Goal: Information Seeking & Learning: Compare options

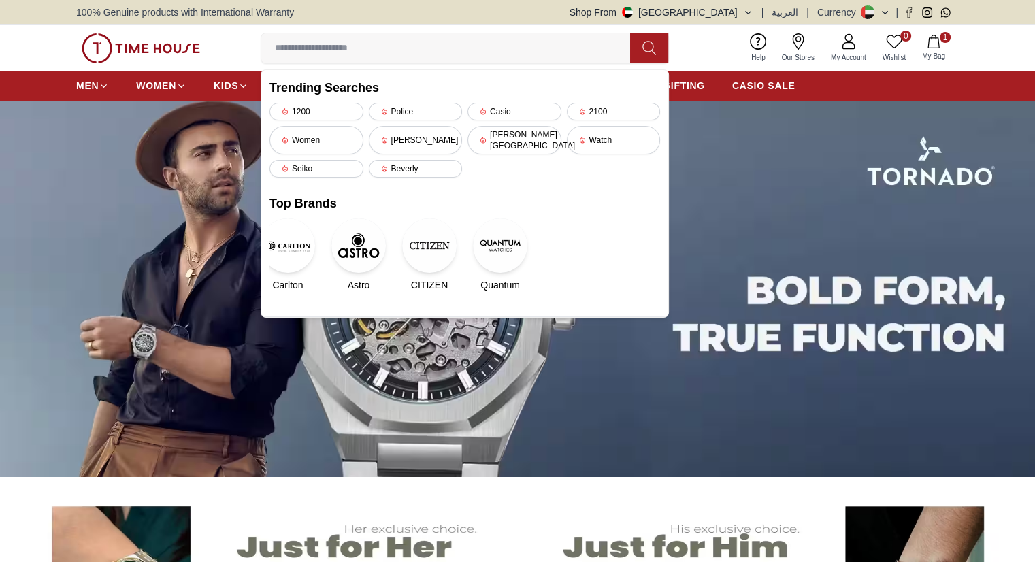
type input "*********"
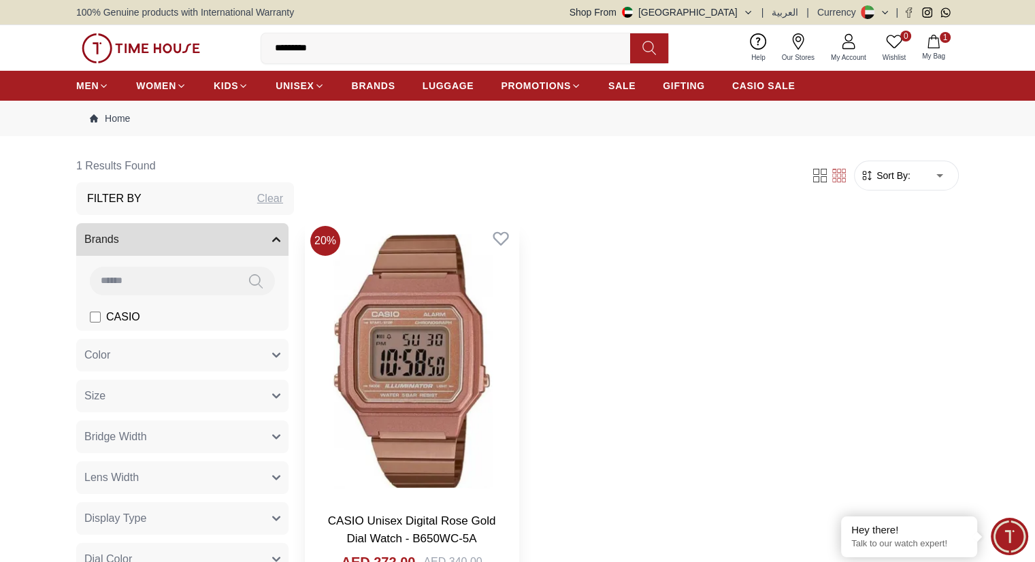
click at [387, 305] on img at bounding box center [412, 361] width 214 height 281
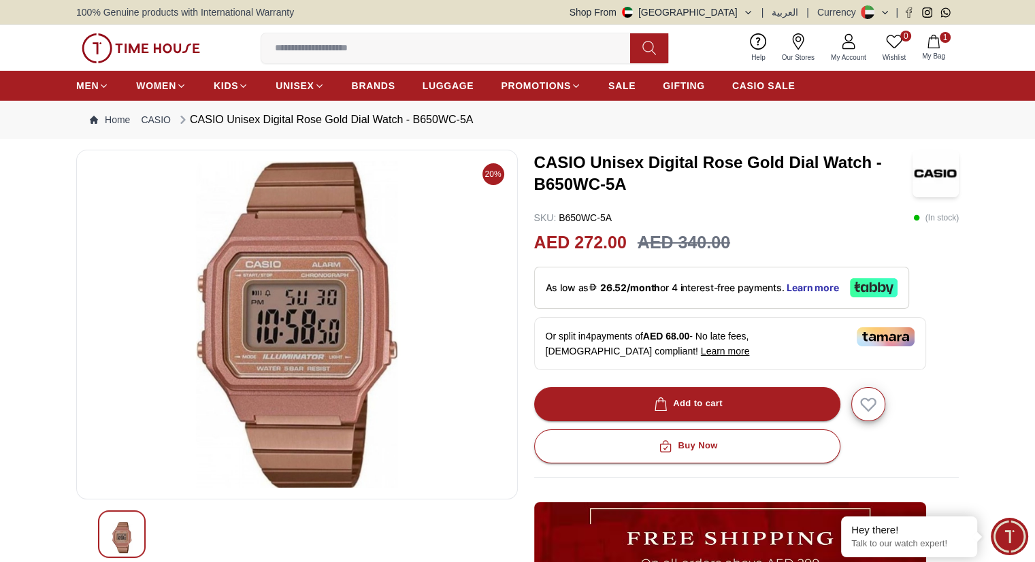
drag, startPoint x: 274, startPoint y: 284, endPoint x: 459, endPoint y: 251, distance: 188.0
click at [459, 251] on img at bounding box center [297, 324] width 419 height 327
click at [324, 48] on input at bounding box center [451, 48] width 380 height 27
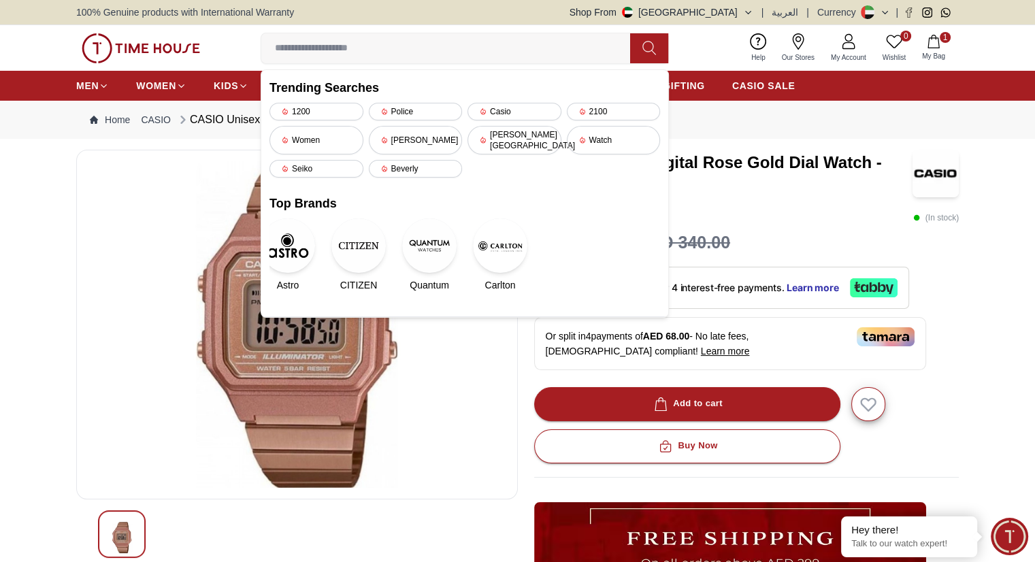
paste input "**********"
type input "**********"
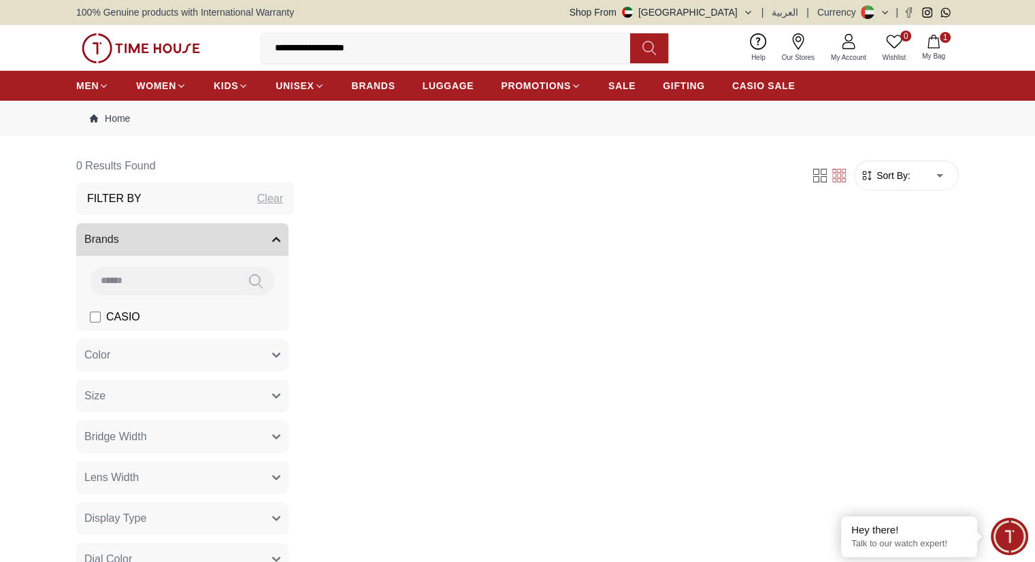
drag, startPoint x: 305, startPoint y: 48, endPoint x: 263, endPoint y: 48, distance: 41.5
click at [263, 48] on input "**********" at bounding box center [451, 48] width 380 height 27
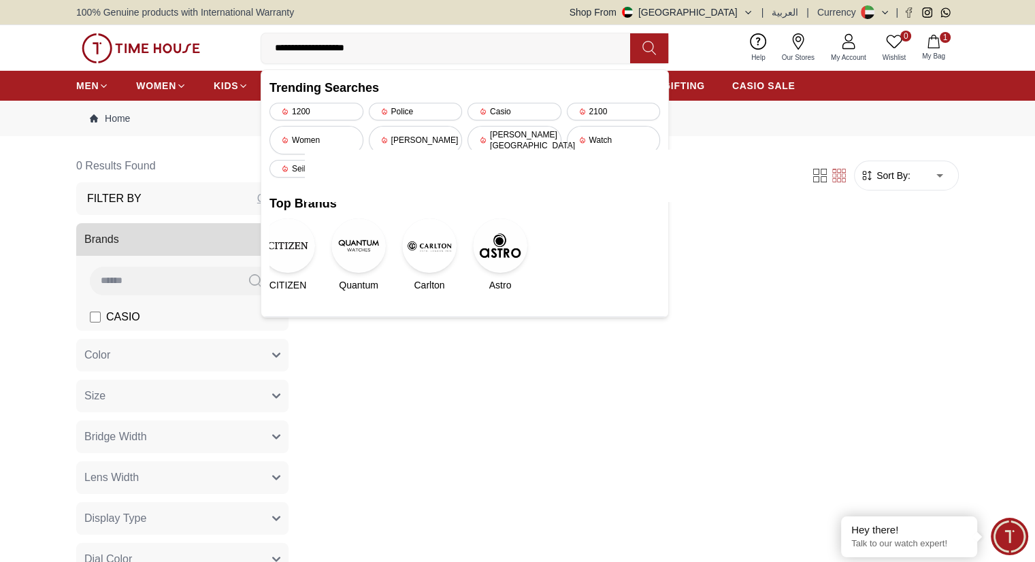
type input "**********"
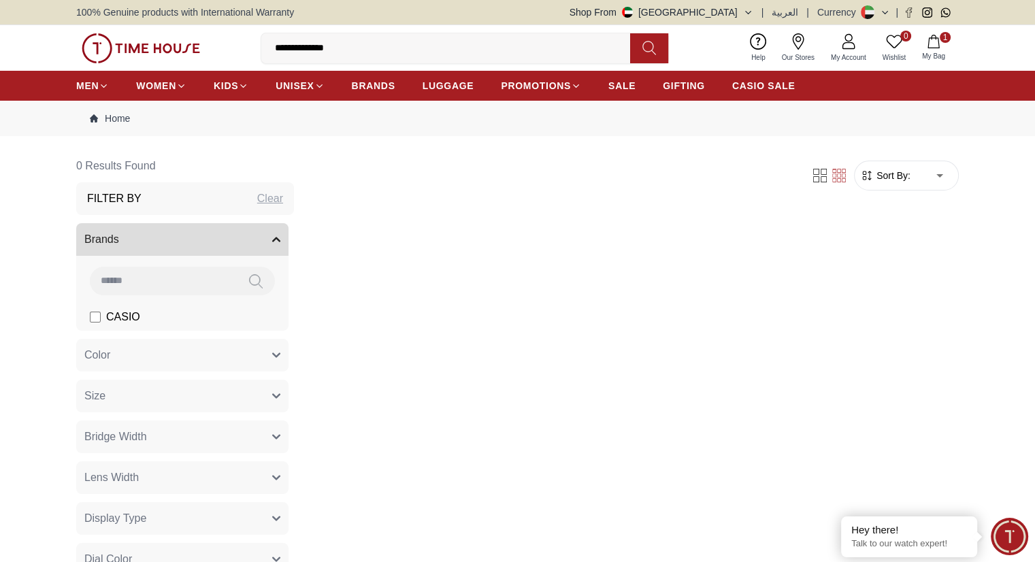
drag, startPoint x: 319, startPoint y: 48, endPoint x: 402, endPoint y: 46, distance: 83.1
click at [402, 46] on input "**********" at bounding box center [451, 48] width 380 height 27
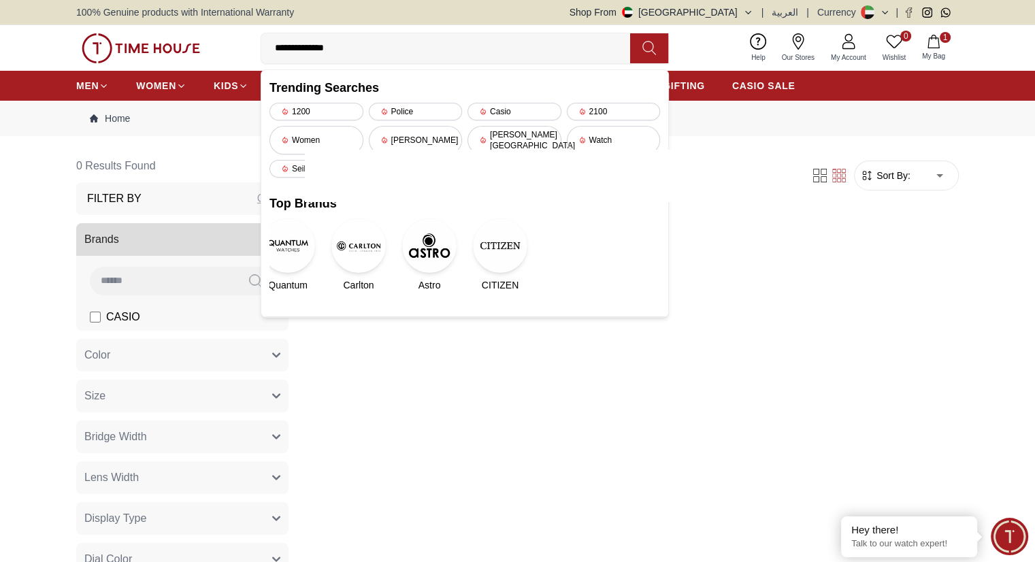
type input "********"
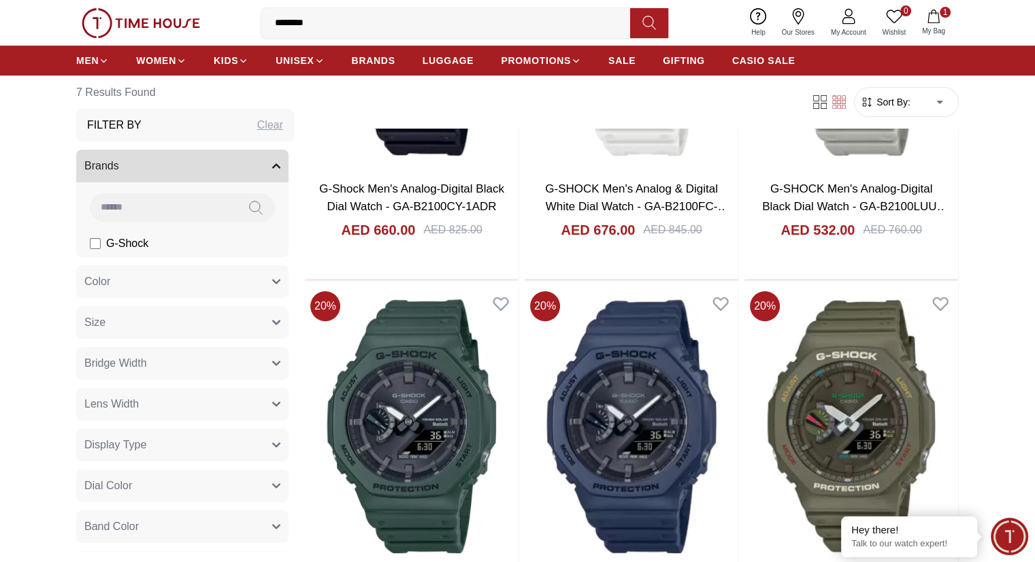
scroll to position [408, 0]
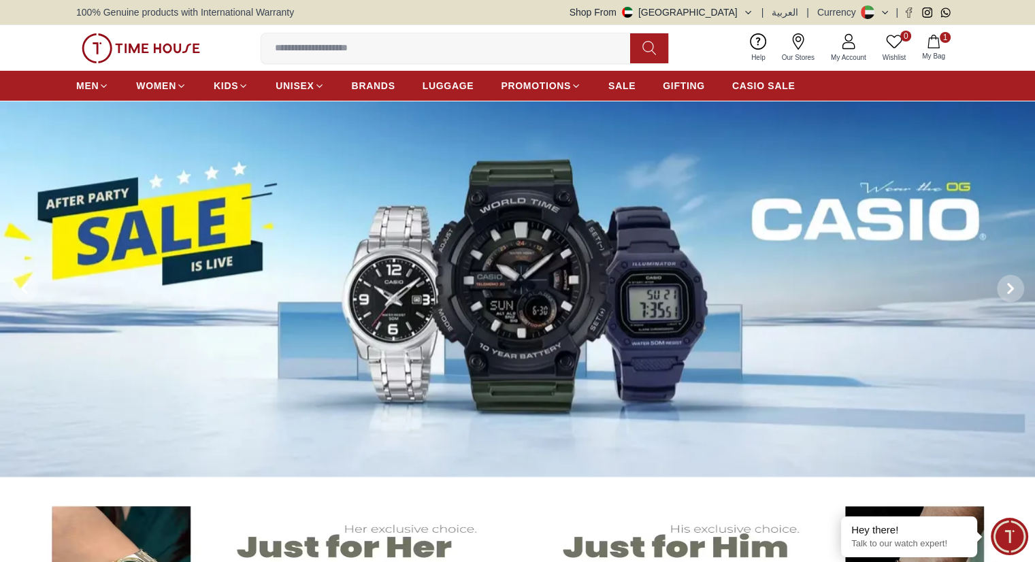
click at [353, 48] on input at bounding box center [451, 48] width 380 height 27
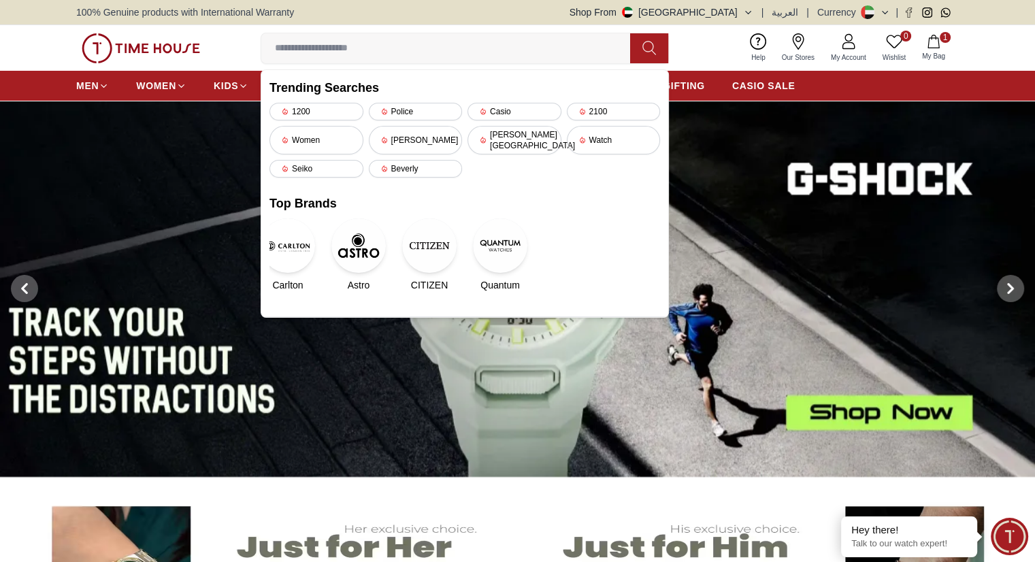
click at [377, 85] on h2 "Trending Searches" at bounding box center [465, 87] width 391 height 19
click at [235, 108] on img at bounding box center [517, 289] width 1035 height 376
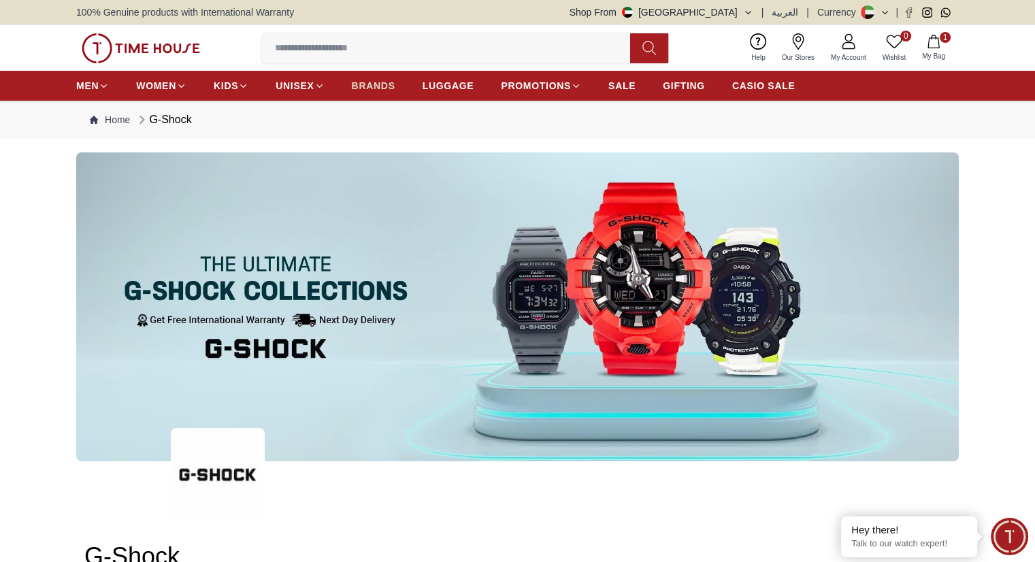
click at [353, 76] on link "BRANDS" at bounding box center [374, 86] width 44 height 25
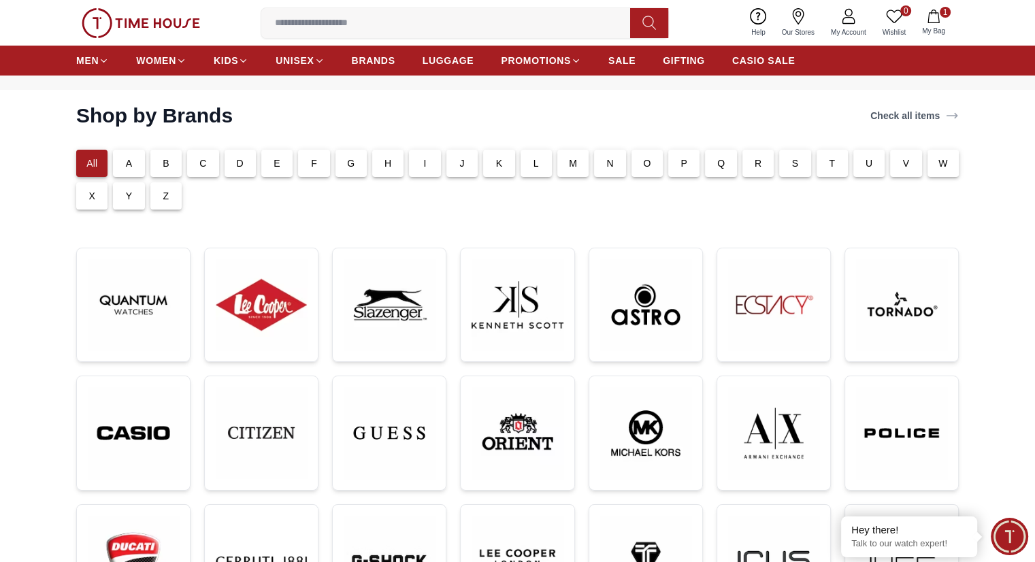
scroll to position [68, 0]
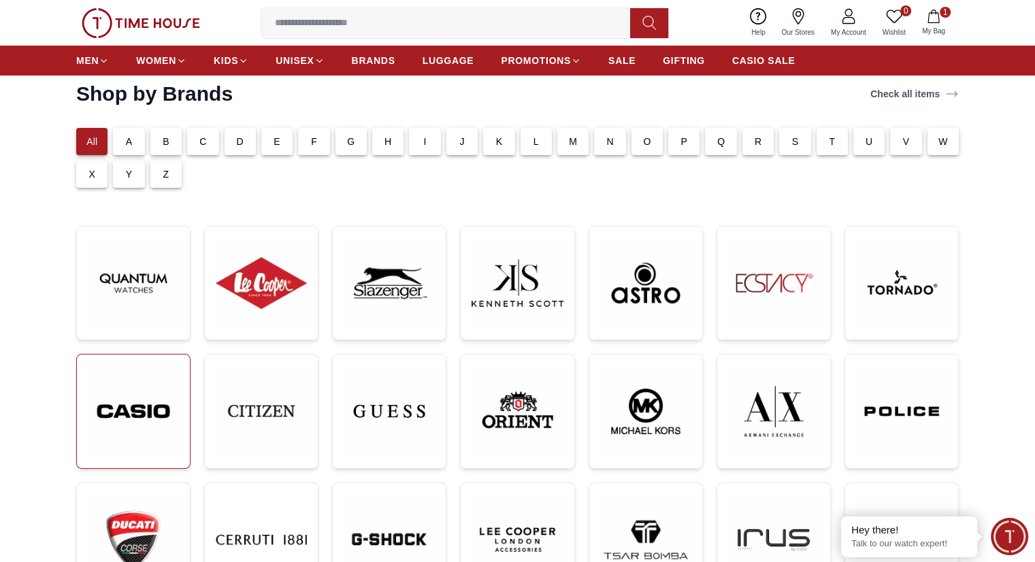
click at [142, 426] on img at bounding box center [133, 412] width 91 height 92
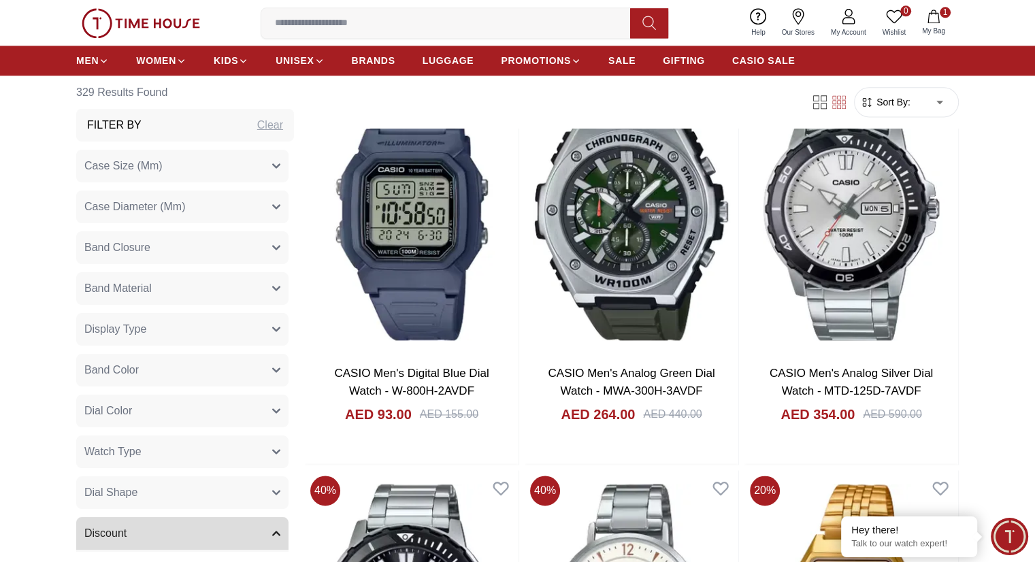
scroll to position [2042, 0]
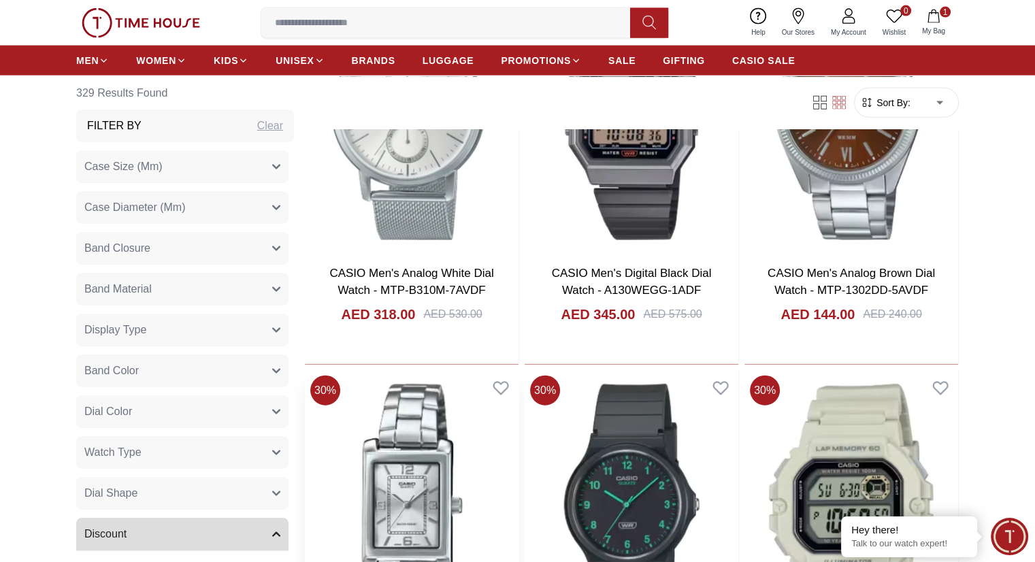
scroll to position [3267, 0]
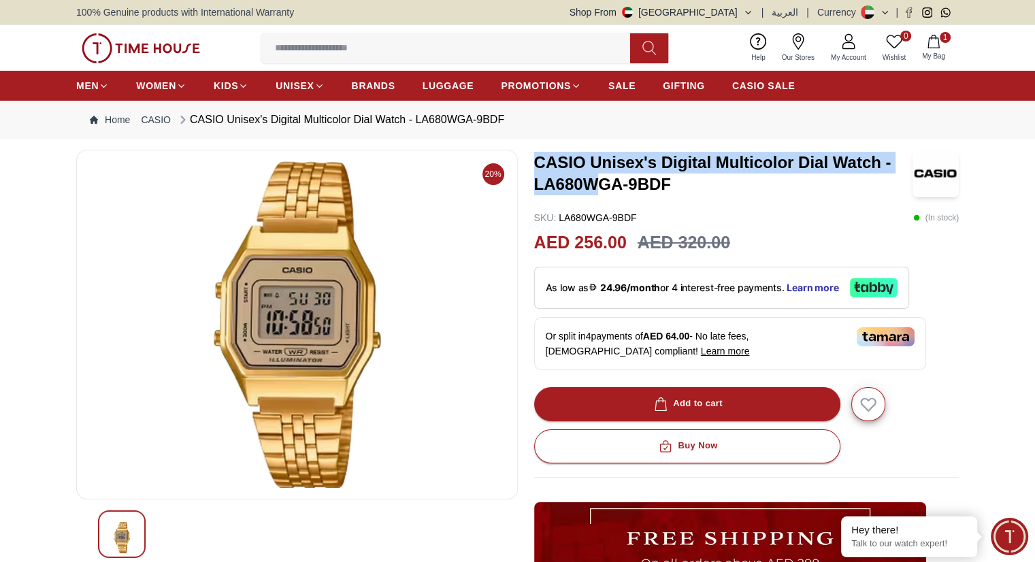
drag, startPoint x: 536, startPoint y: 156, endPoint x: 601, endPoint y: 193, distance: 75.0
click at [601, 193] on h3 "CASIO Unisex's Digital Multicolor Dial Watch - LA680WGA-9BDF" at bounding box center [723, 174] width 378 height 44
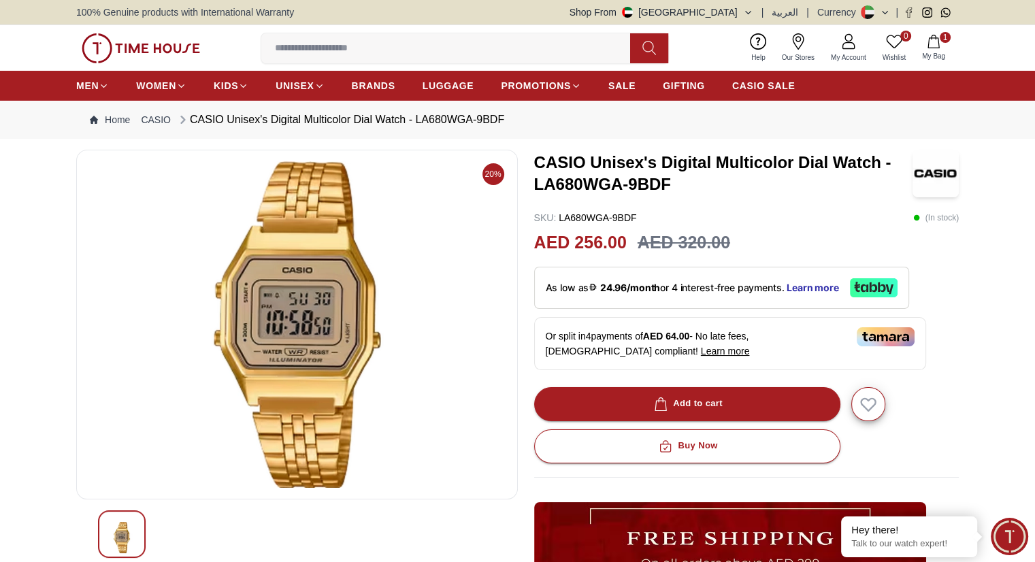
click at [685, 197] on div "CASIO Unisex's Digital Multicolor Dial Watch - LA680WGA-9BDF" at bounding box center [746, 174] width 425 height 48
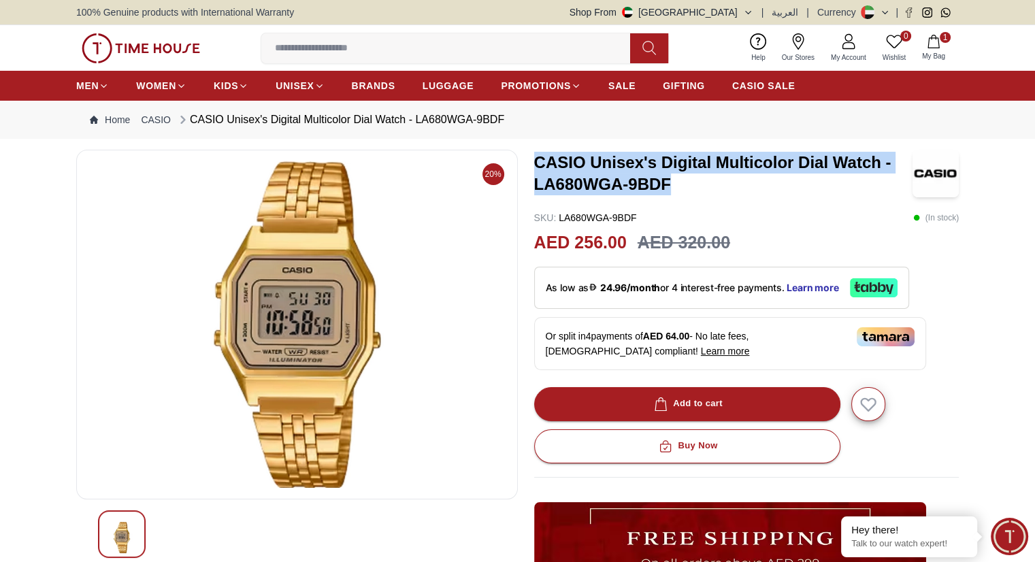
drag, startPoint x: 536, startPoint y: 159, endPoint x: 689, endPoint y: 186, distance: 155.6
click at [689, 186] on h3 "CASIO Unisex's Digital Multicolor Dial Watch - LA680WGA-9BDF" at bounding box center [723, 174] width 378 height 44
copy h3 "CASIO Unisex's Digital Multicolor Dial Watch - LA680WGA-9BDF"
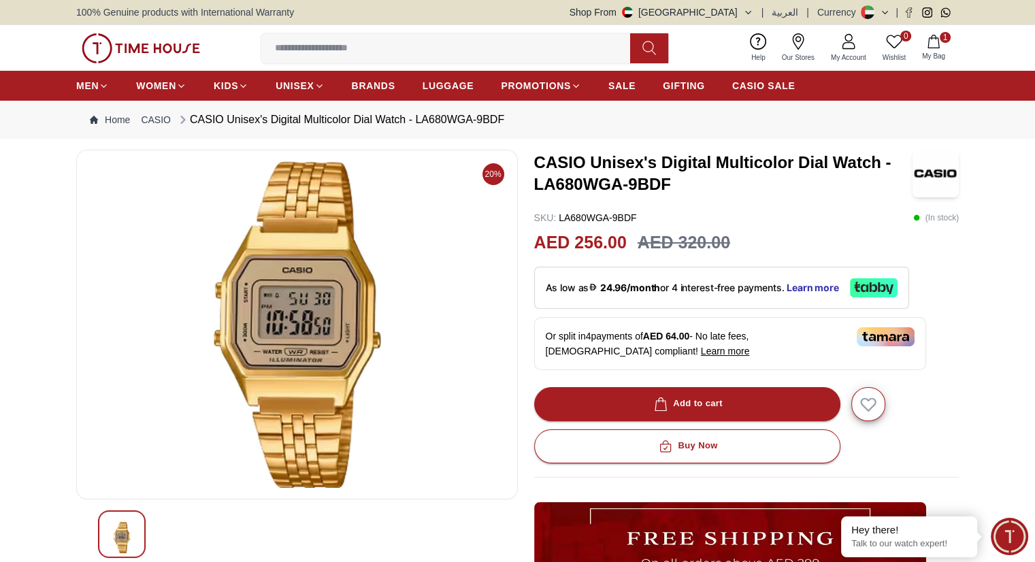
click at [516, 229] on div at bounding box center [297, 325] width 442 height 350
drag, startPoint x: 536, startPoint y: 240, endPoint x: 706, endPoint y: 243, distance: 169.5
click at [706, 243] on div "AED 256.00 AED 320.00" at bounding box center [746, 243] width 425 height 26
copy div "AED 256.00 AED 320"
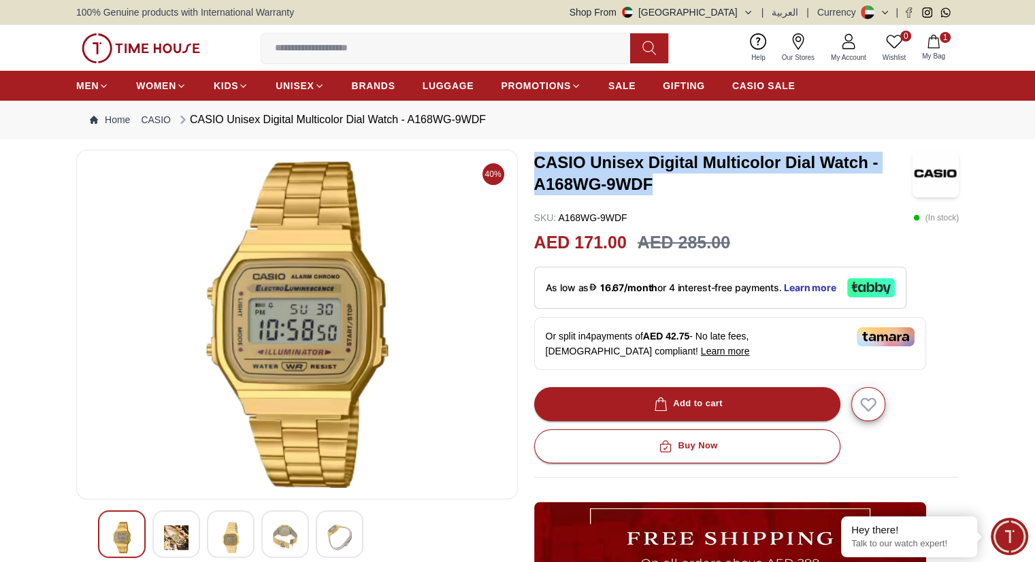
drag, startPoint x: 536, startPoint y: 161, endPoint x: 652, endPoint y: 180, distance: 117.3
click at [652, 180] on h3 "CASIO Unisex Digital Multicolor Dial Watch - A168WG-9WDF" at bounding box center [723, 174] width 378 height 44
copy h3 "CASIO Unisex Digital Multicolor Dial Watch - A168WG-9WDF"
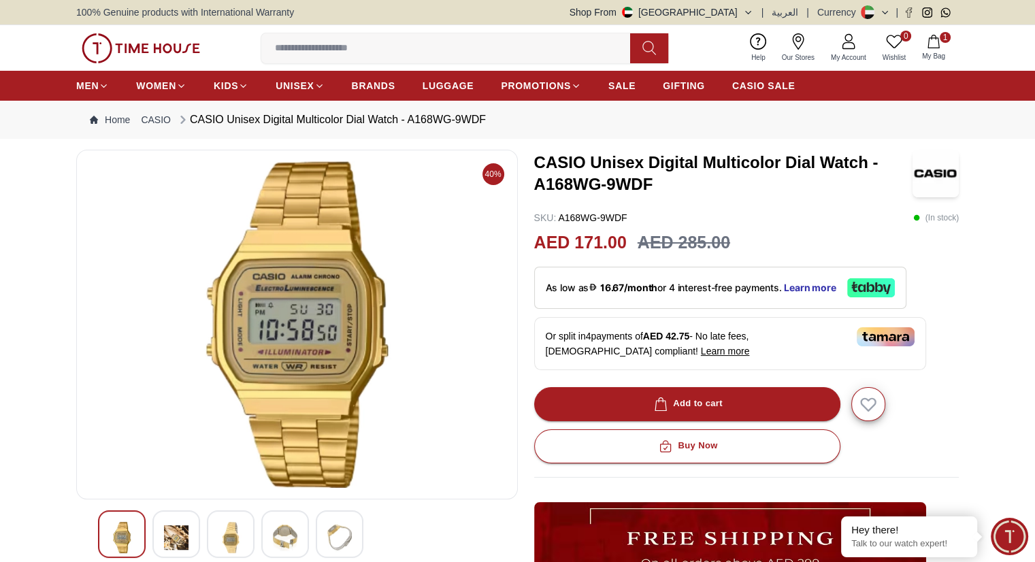
click at [398, 36] on input at bounding box center [451, 48] width 380 height 27
paste input "*********"
type input "*********"
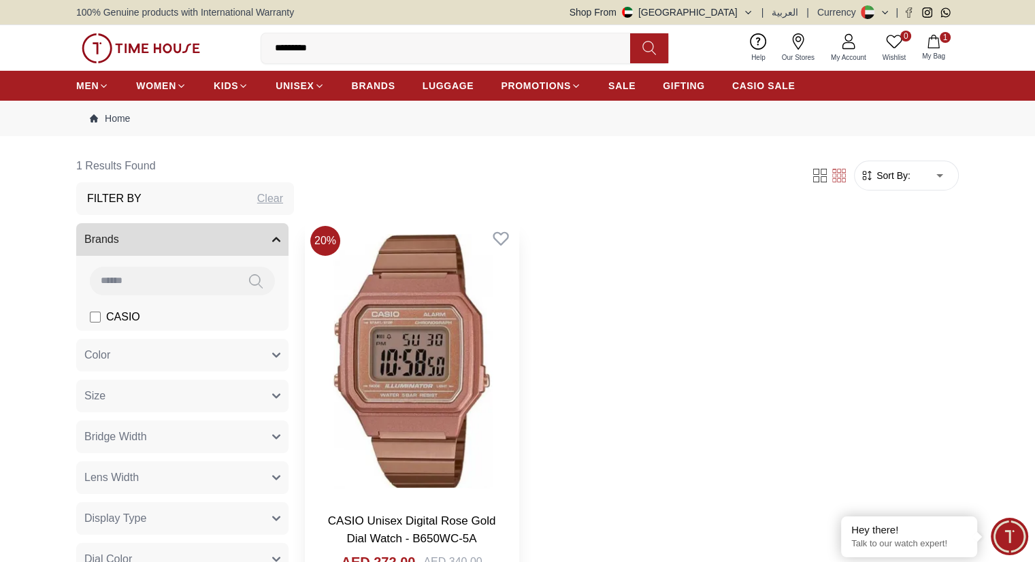
click at [359, 314] on img at bounding box center [412, 361] width 214 height 281
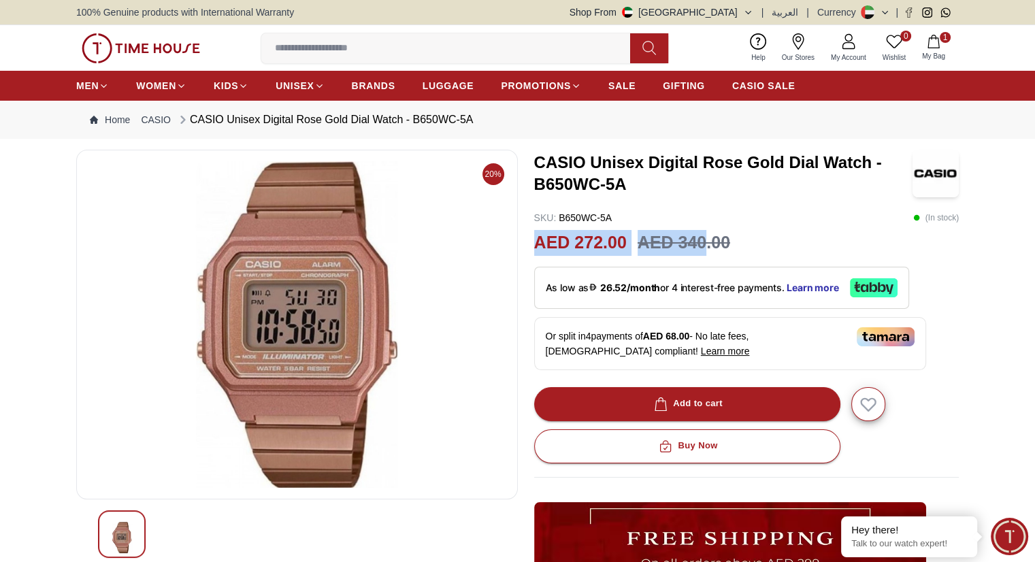
drag, startPoint x: 536, startPoint y: 244, endPoint x: 706, endPoint y: 243, distance: 169.5
click at [706, 243] on div "AED 272.00 AED 340.00" at bounding box center [746, 243] width 425 height 26
copy div "AED 272.00 AED 340"
click at [390, 42] on input at bounding box center [451, 48] width 380 height 27
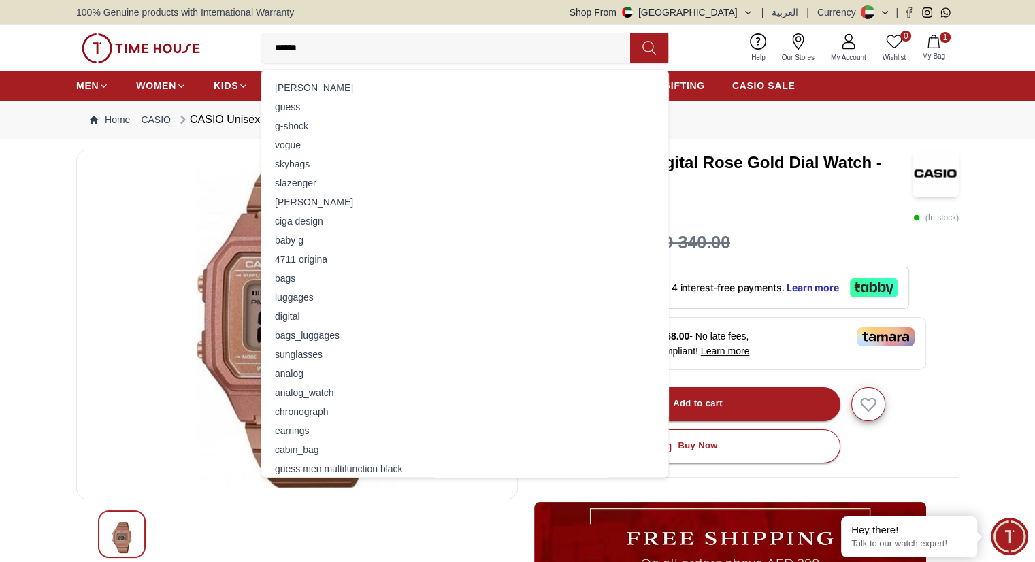
type input "*******"
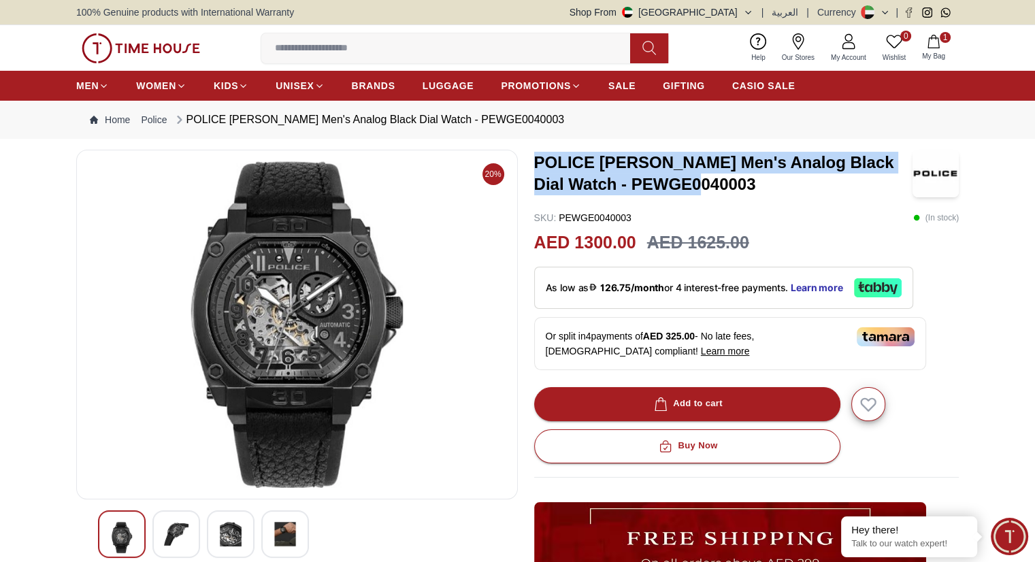
drag, startPoint x: 535, startPoint y: 162, endPoint x: 731, endPoint y: 187, distance: 197.6
click at [731, 187] on h3 "POLICE [PERSON_NAME] Men's Analog Black Dial Watch - PEWGE0040003" at bounding box center [723, 174] width 378 height 44
copy h3 "POLICE [PERSON_NAME] Men's Analog Black Dial Watch - PEWGE0040003"
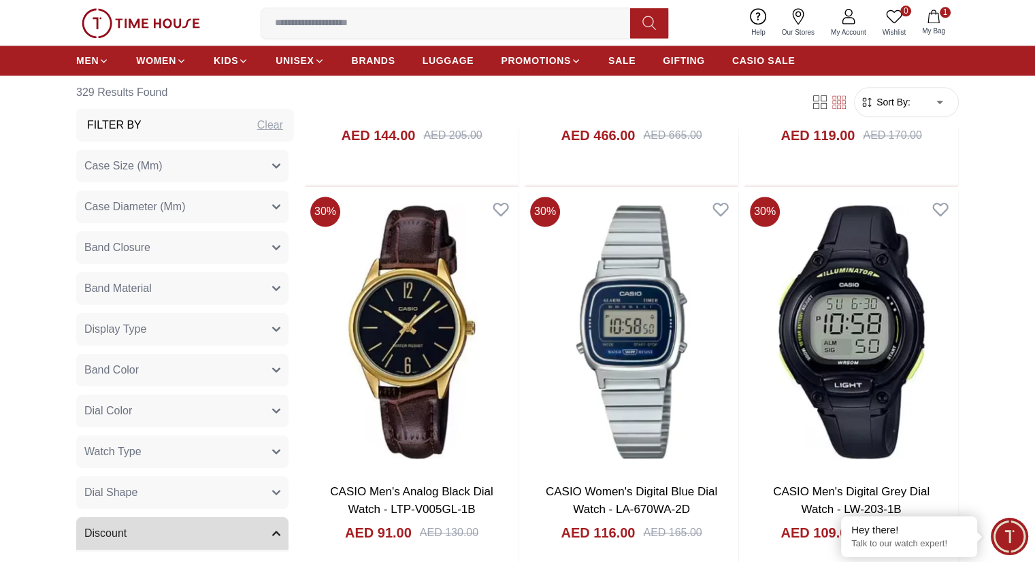
scroll to position [1449, 0]
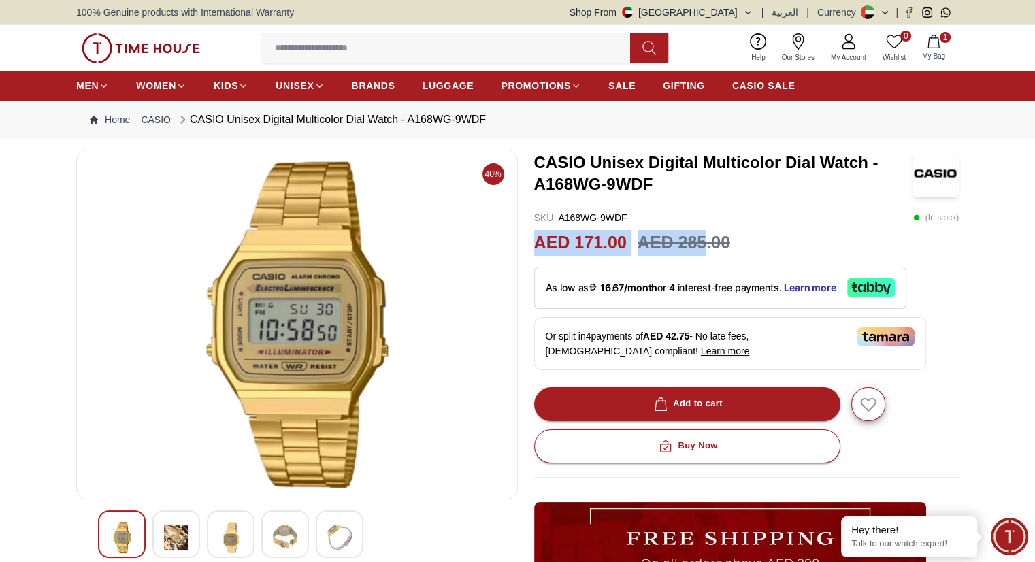
drag, startPoint x: 536, startPoint y: 242, endPoint x: 705, endPoint y: 237, distance: 168.9
click at [705, 237] on div "AED 171.00 AED 285.00" at bounding box center [746, 243] width 425 height 26
copy div "AED 171.00 AED 285"
